Goal: Find specific fact: Find specific fact

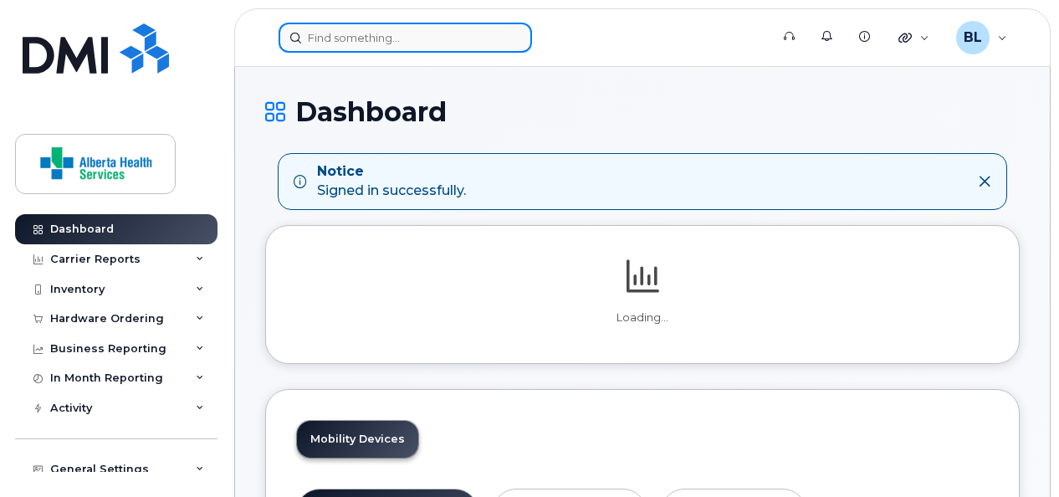
click at [389, 34] on input at bounding box center [406, 38] width 254 height 30
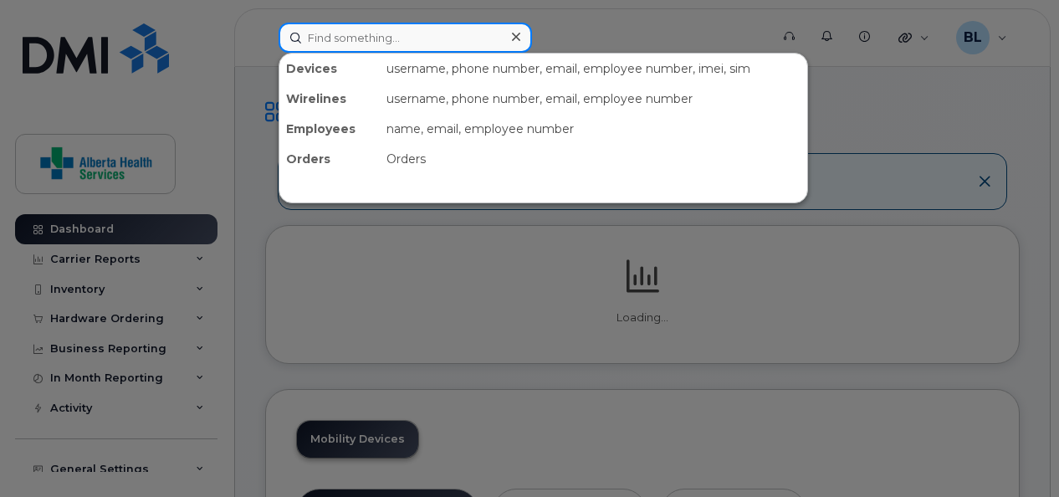
paste input "587) 220-3696"
click at [389, 34] on input "587) 220-3696" at bounding box center [406, 38] width 254 height 30
type input "587) 220-3696"
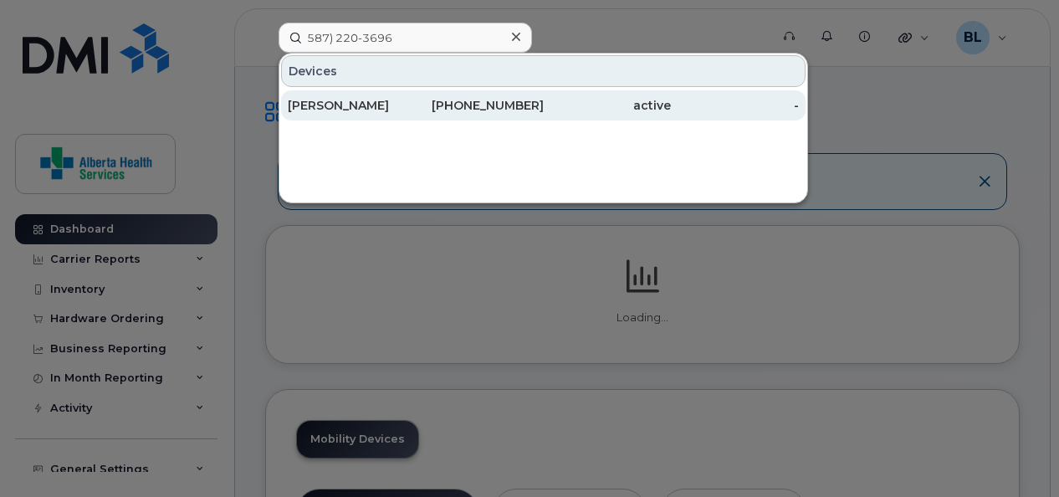
click at [373, 107] on div "[PERSON_NAME]" at bounding box center [352, 105] width 128 height 17
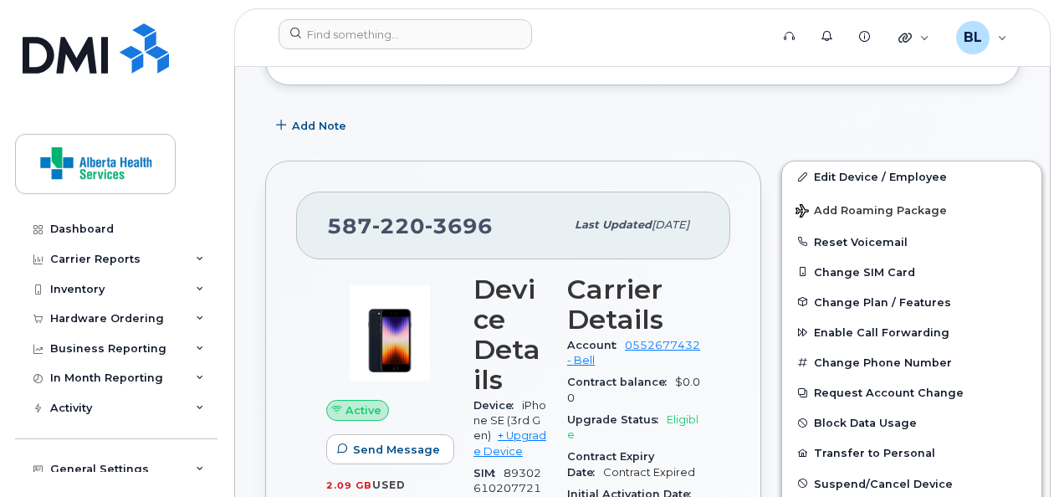
scroll to position [377, 0]
